Goal: Task Accomplishment & Management: Manage account settings

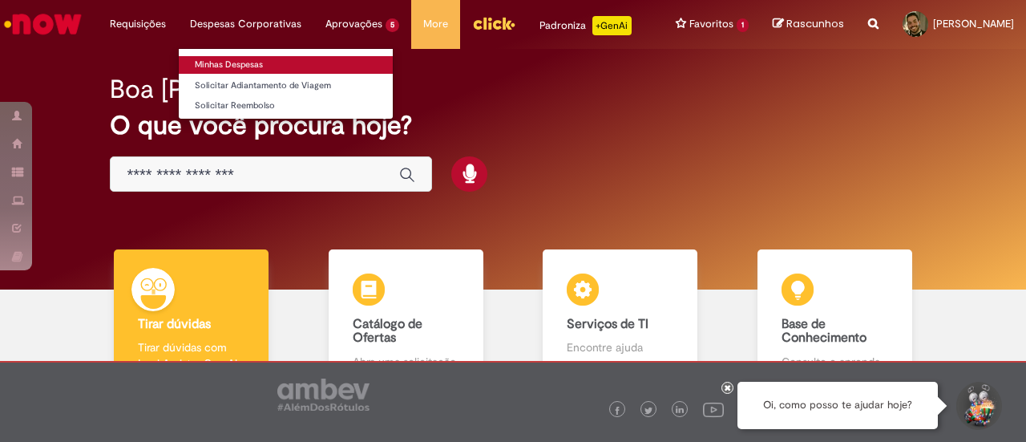
click at [257, 66] on link "Minhas Despesas" at bounding box center [286, 65] width 214 height 18
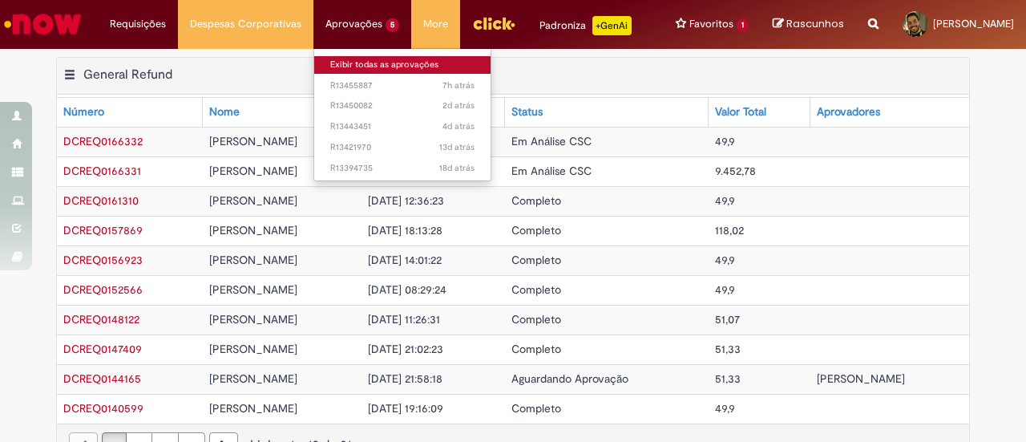
click at [379, 57] on link "Exibir todas as aprovações" at bounding box center [402, 65] width 176 height 18
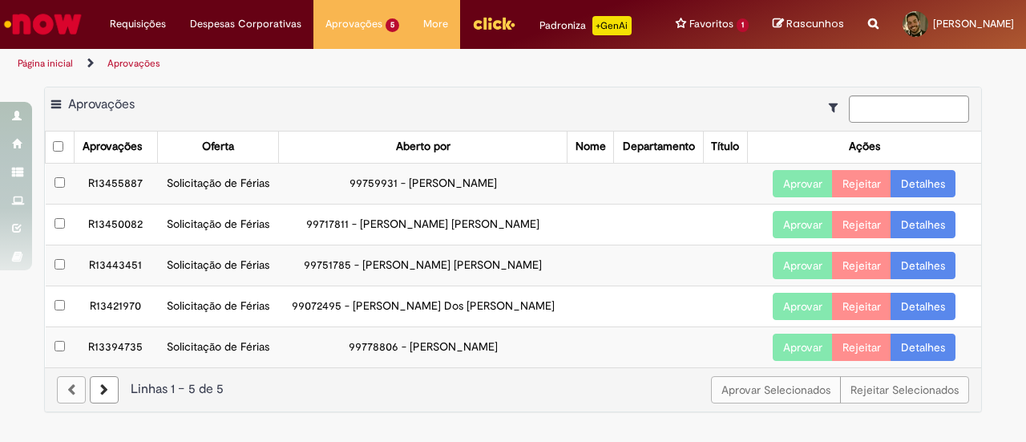
click at [820, 214] on button "Aprovar" at bounding box center [803, 224] width 60 height 27
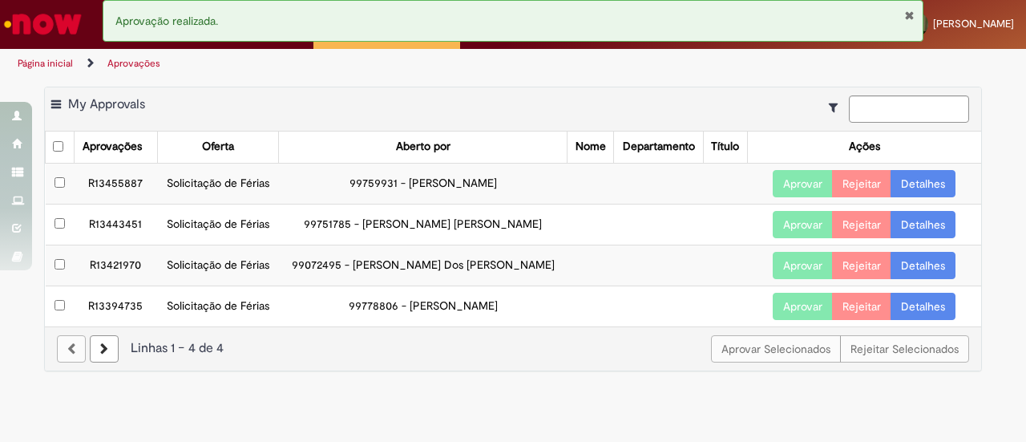
click at [795, 224] on button "Aprovar" at bounding box center [803, 224] width 60 height 27
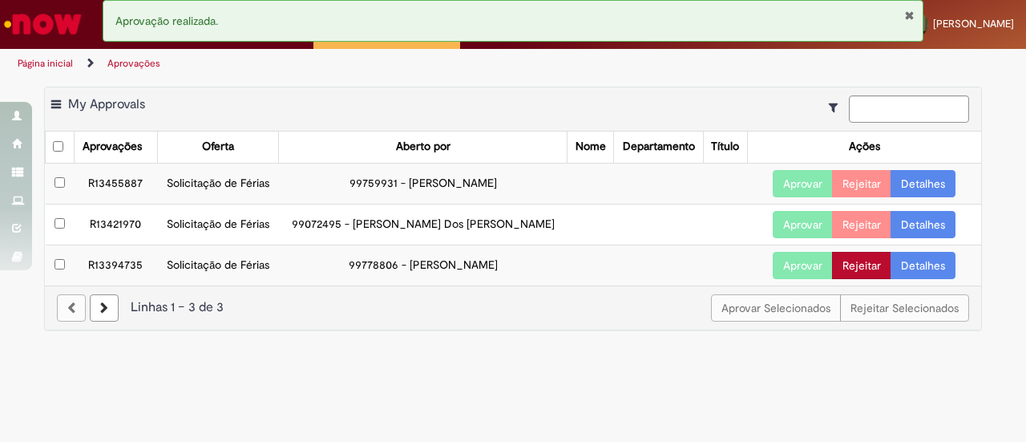
click at [866, 257] on button "Rejeitar" at bounding box center [861, 265] width 59 height 27
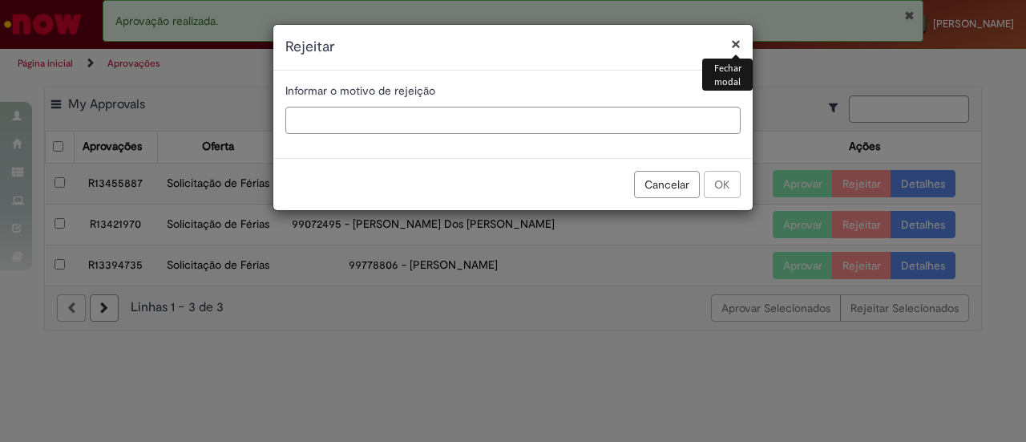
click at [635, 131] on input "text" at bounding box center [512, 120] width 455 height 27
type input "*"
click at [726, 190] on button "OK" at bounding box center [722, 184] width 37 height 27
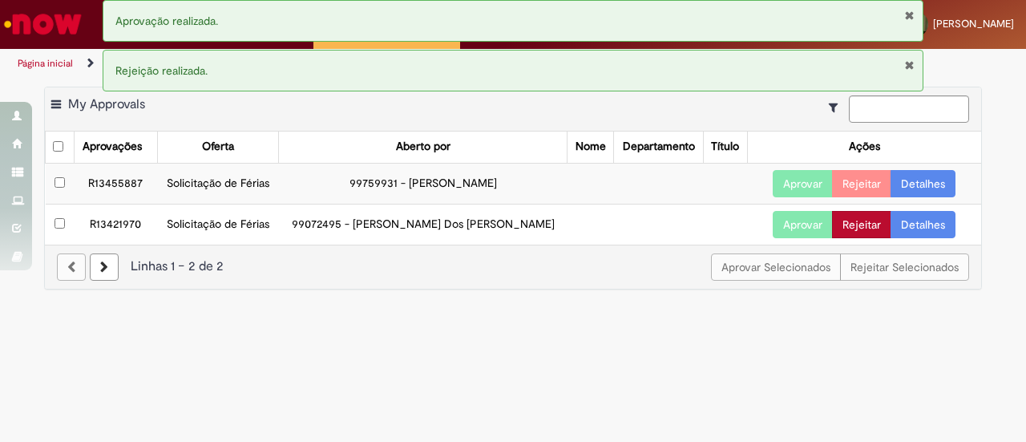
click at [856, 212] on button "Rejeitar" at bounding box center [861, 224] width 59 height 27
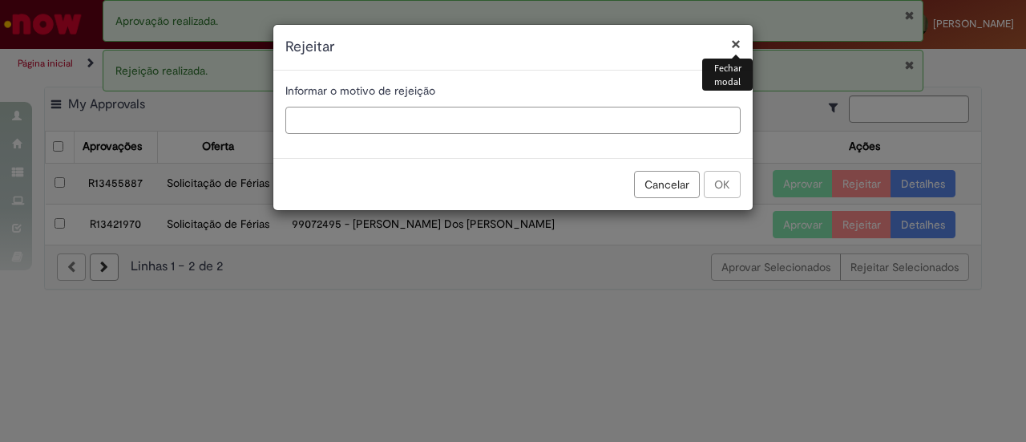
click at [652, 111] on input "text" at bounding box center [512, 120] width 455 height 27
type input "*"
click at [727, 181] on button "OK" at bounding box center [722, 184] width 37 height 27
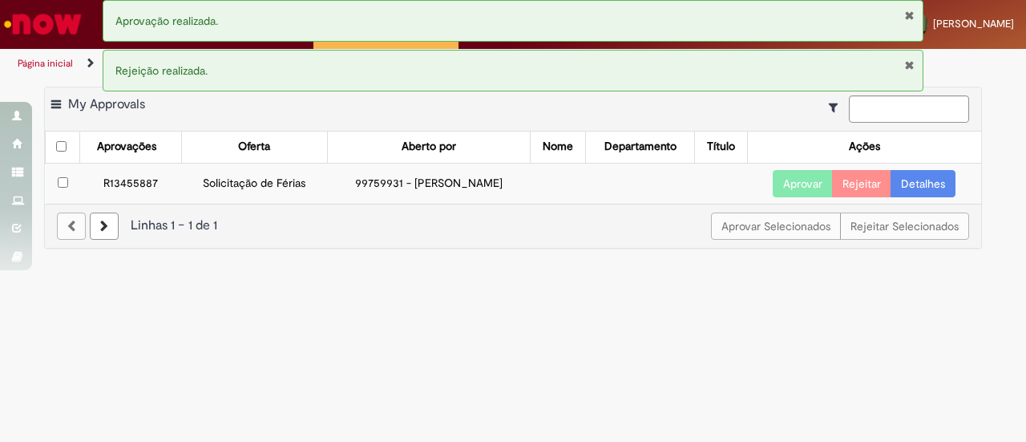
click at [871, 192] on button "Rejeitar" at bounding box center [861, 183] width 59 height 27
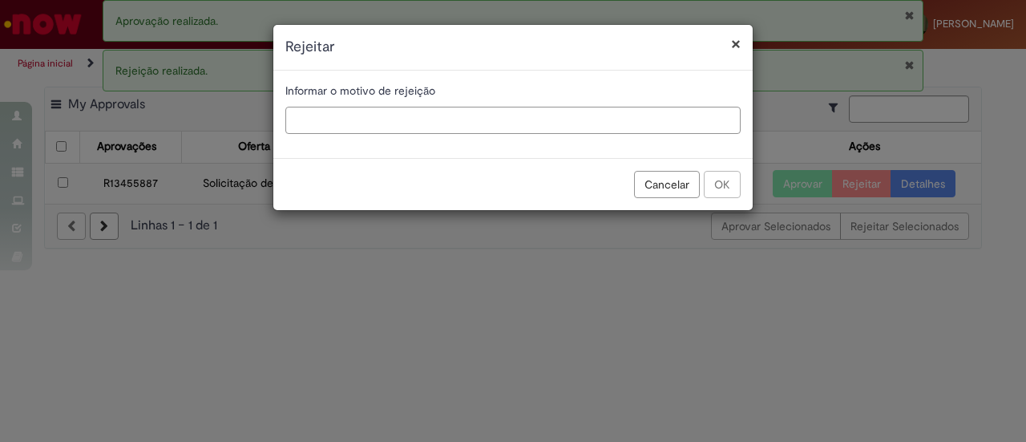
click at [723, 118] on input "text" at bounding box center [512, 120] width 455 height 27
type input "*"
click at [720, 182] on button "OK" at bounding box center [722, 184] width 37 height 27
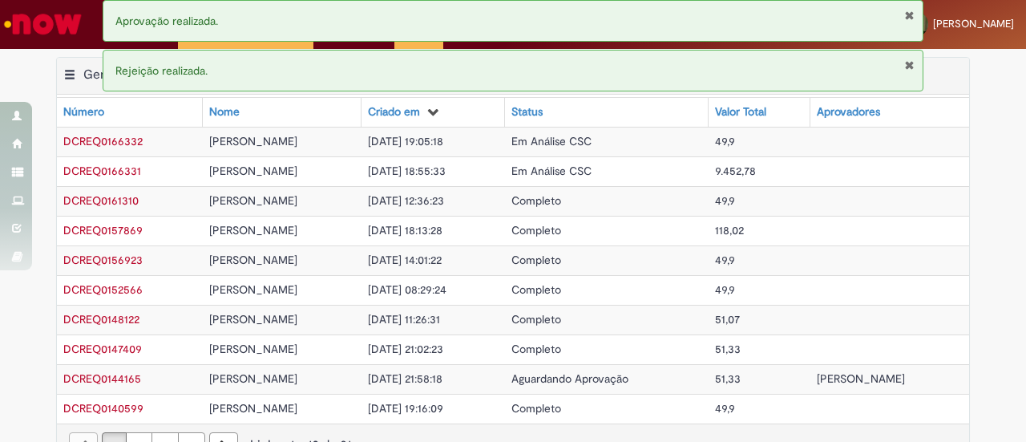
click at [904, 59] on button "Fechar Notificação" at bounding box center [909, 65] width 10 height 13
